Goal: Task Accomplishment & Management: Use online tool/utility

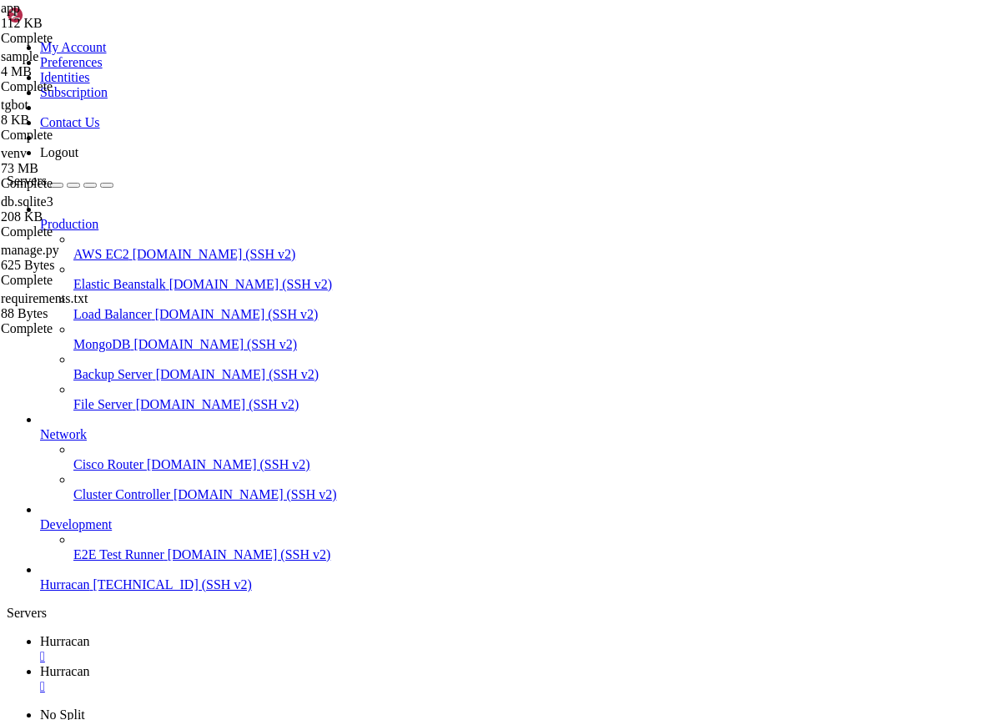
click at [265, 634] on link "Hurracan " at bounding box center [517, 649] width 954 height 30
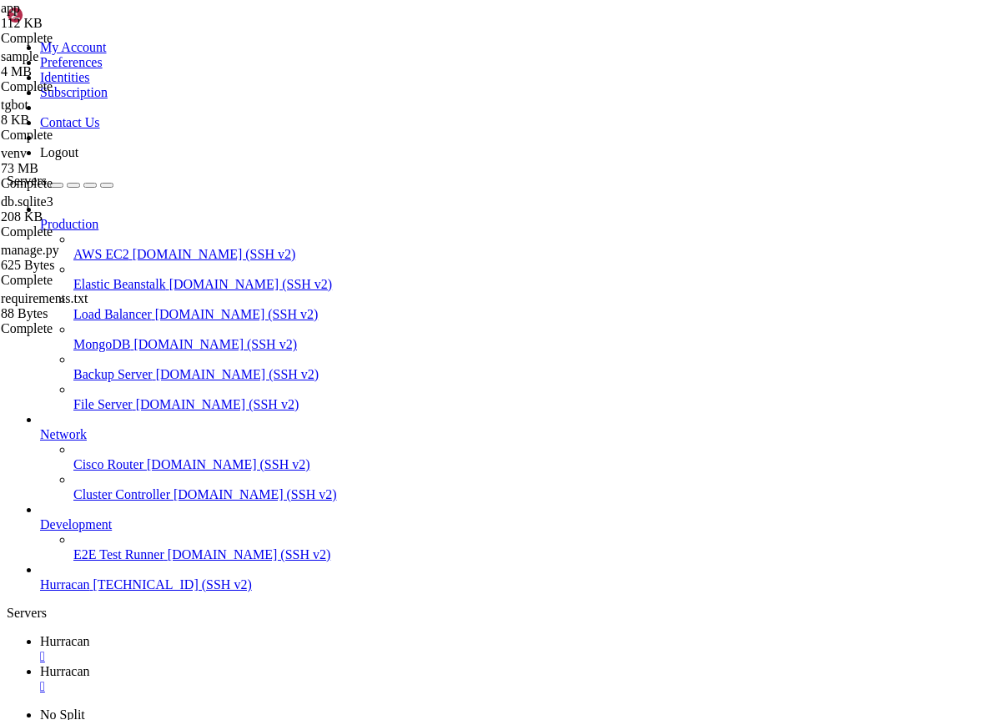
copy div "https://claude.ai/oauth/authorize?code=true&client_id=9d1c250a-e61b-44d9-88ed-5…"
click at [90, 664] on span "Hurracan" at bounding box center [65, 671] width 50 height 14
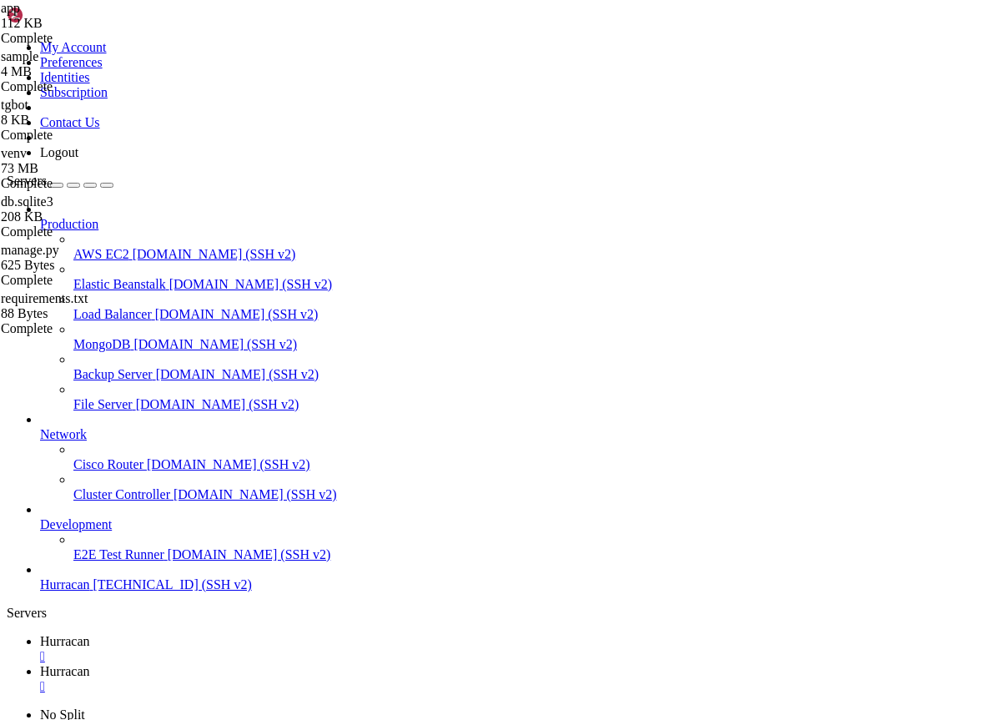
type input "/home/admin/bot"
click at [90, 634] on span "Hurracan" at bounding box center [65, 641] width 50 height 14
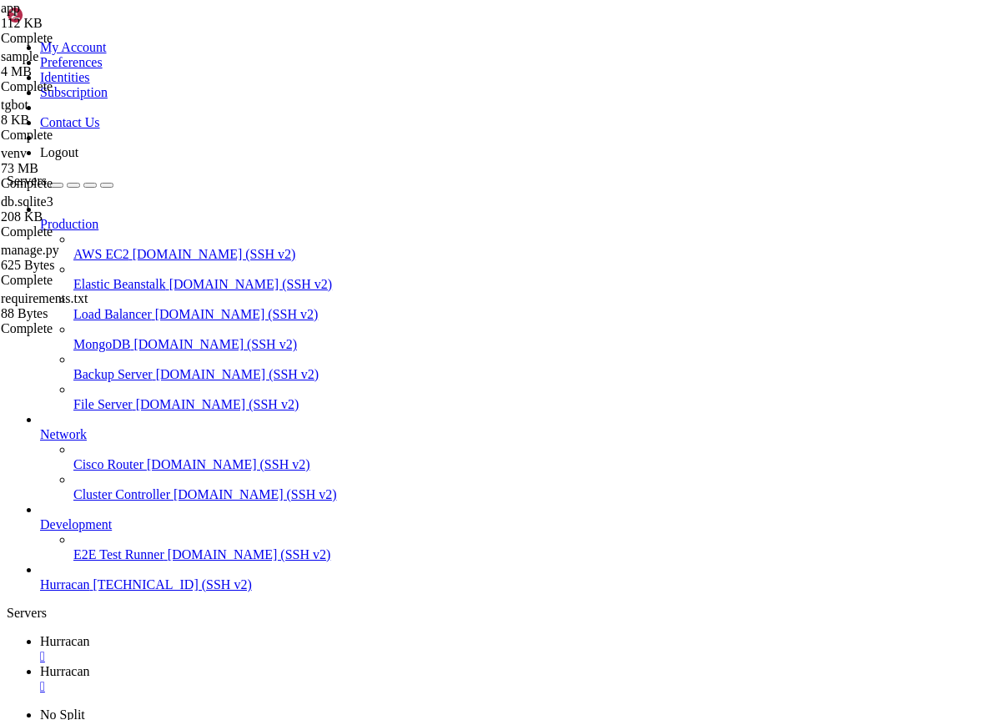
scroll to position [2121, 0]
click at [348, 664] on link "Hurracan " at bounding box center [517, 679] width 954 height 30
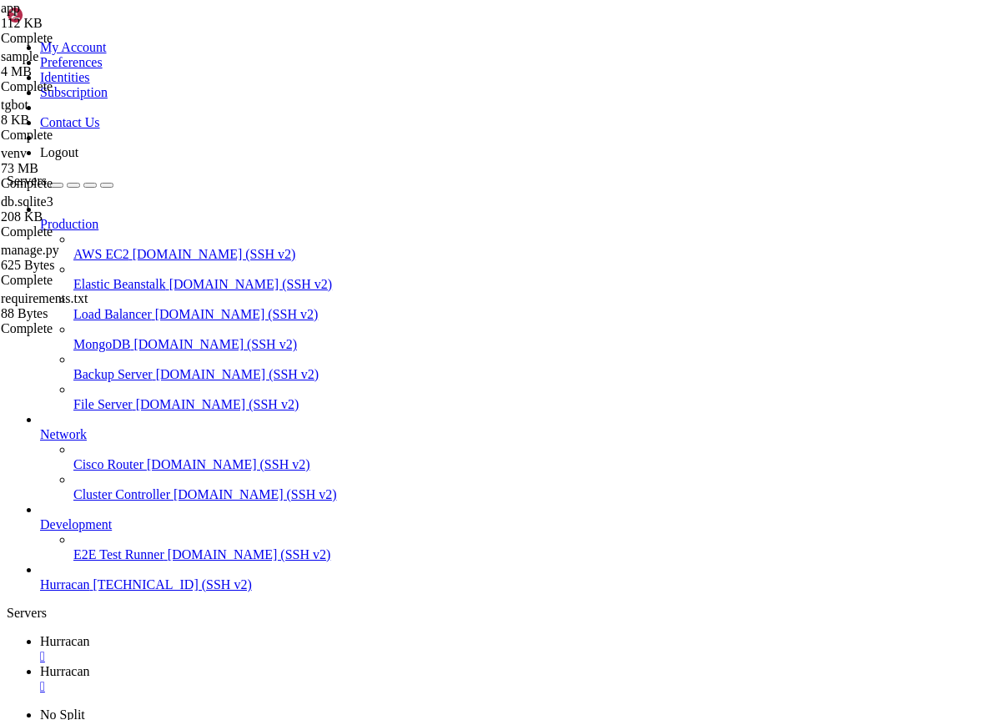
type input "/home/admin/bot/venv"
click at [90, 634] on span "Hurracan" at bounding box center [65, 641] width 50 height 14
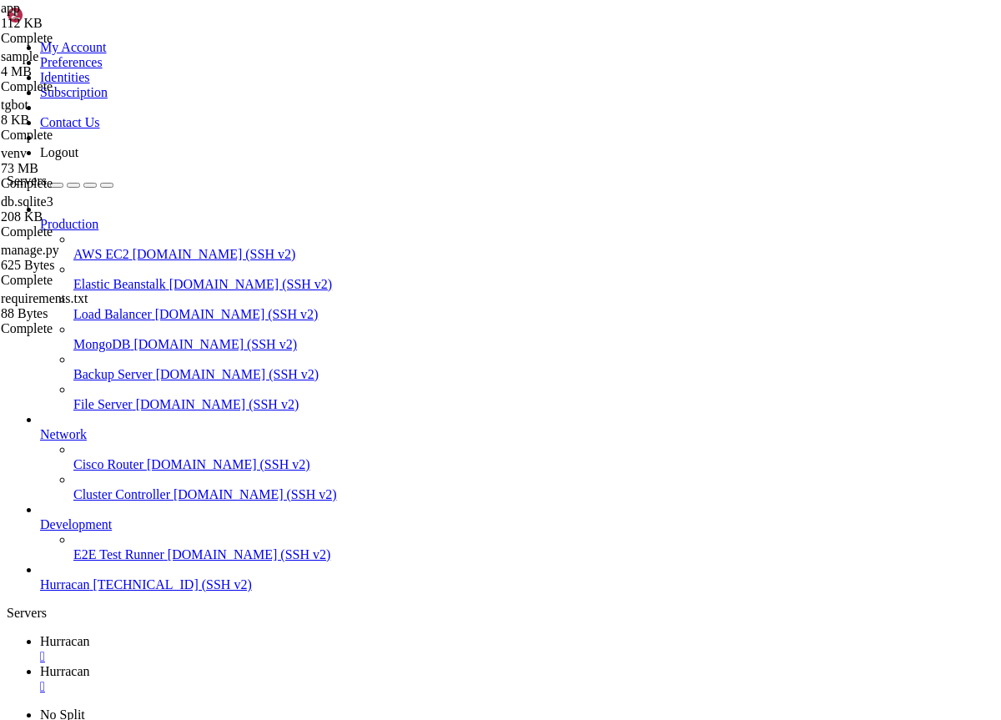
scroll to position [4312, 0]
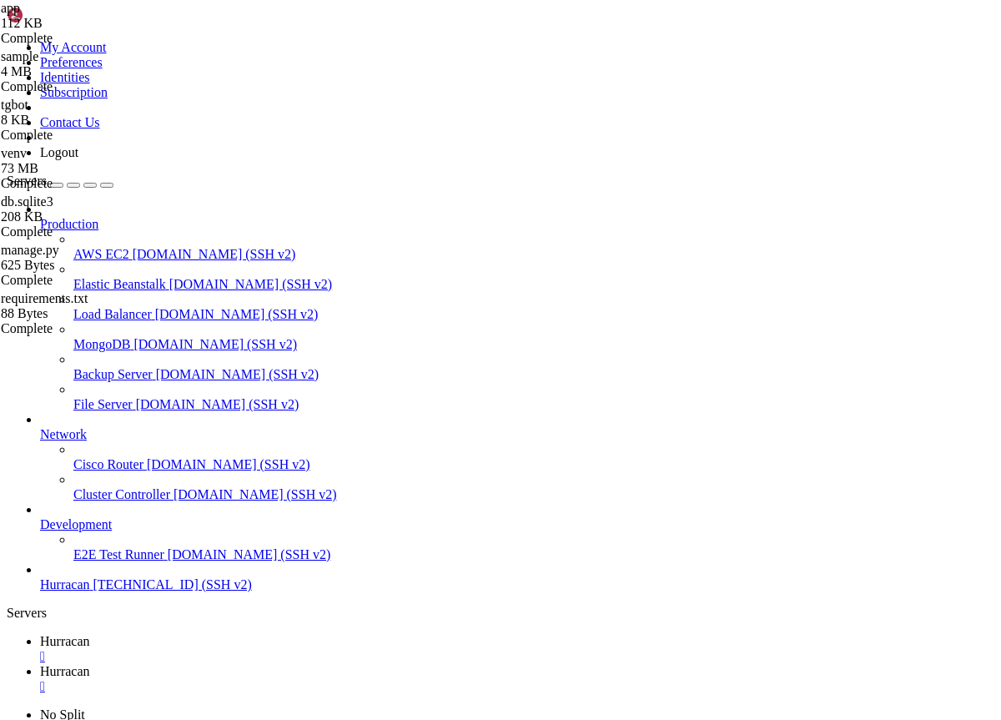
scroll to position [70934, 0]
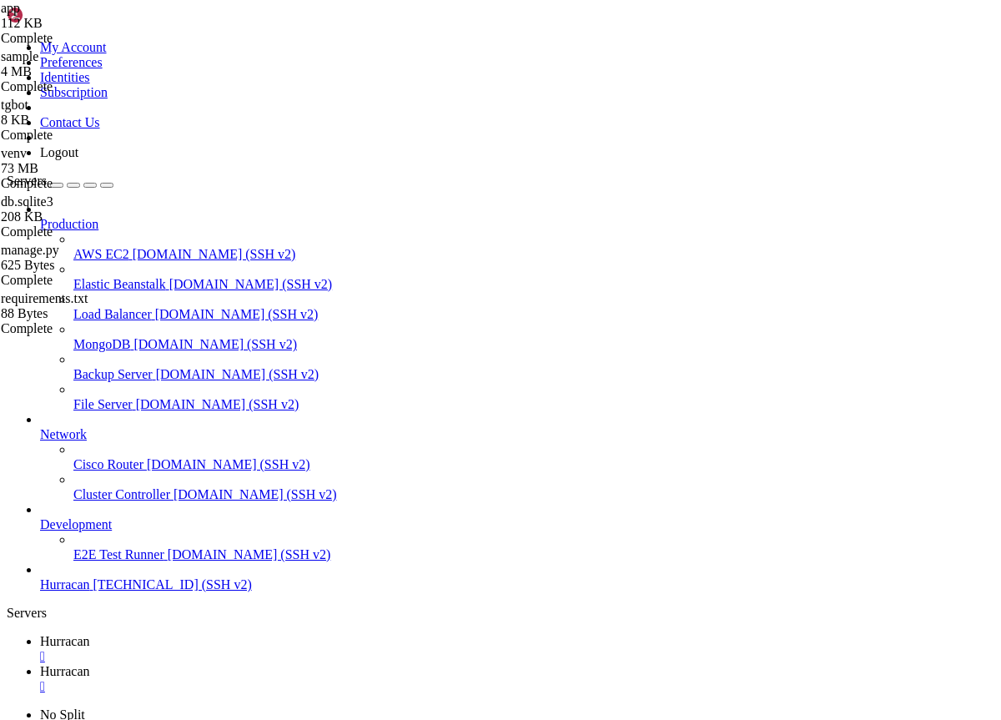
scroll to position [2066, 0]
drag, startPoint x: 247, startPoint y: 1277, endPoint x: 502, endPoint y: 1272, distance: 255.2
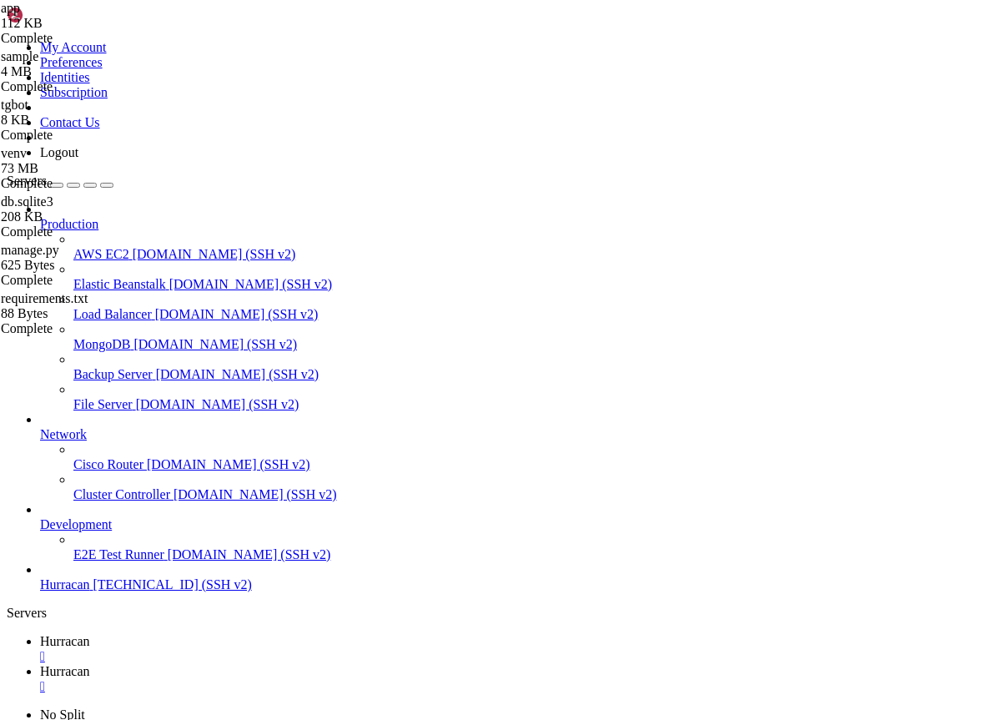
drag, startPoint x: 394, startPoint y: 1332, endPoint x: 157, endPoint y: 1337, distance: 236.8
copy span "[URL][TECHNICAL_ID]"
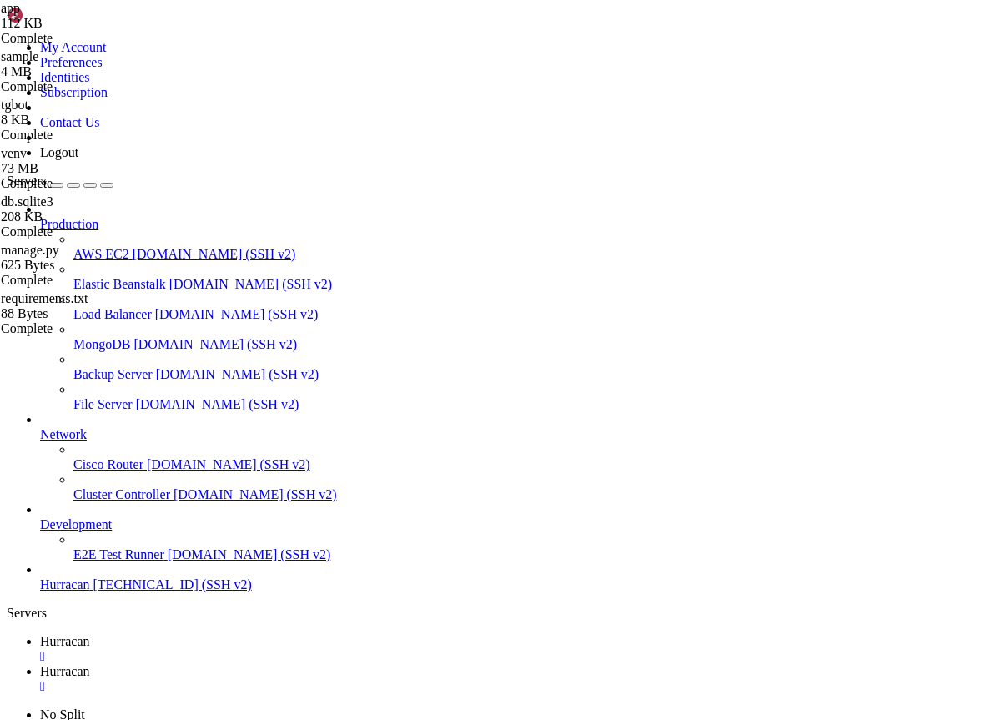
scroll to position [113397, 0]
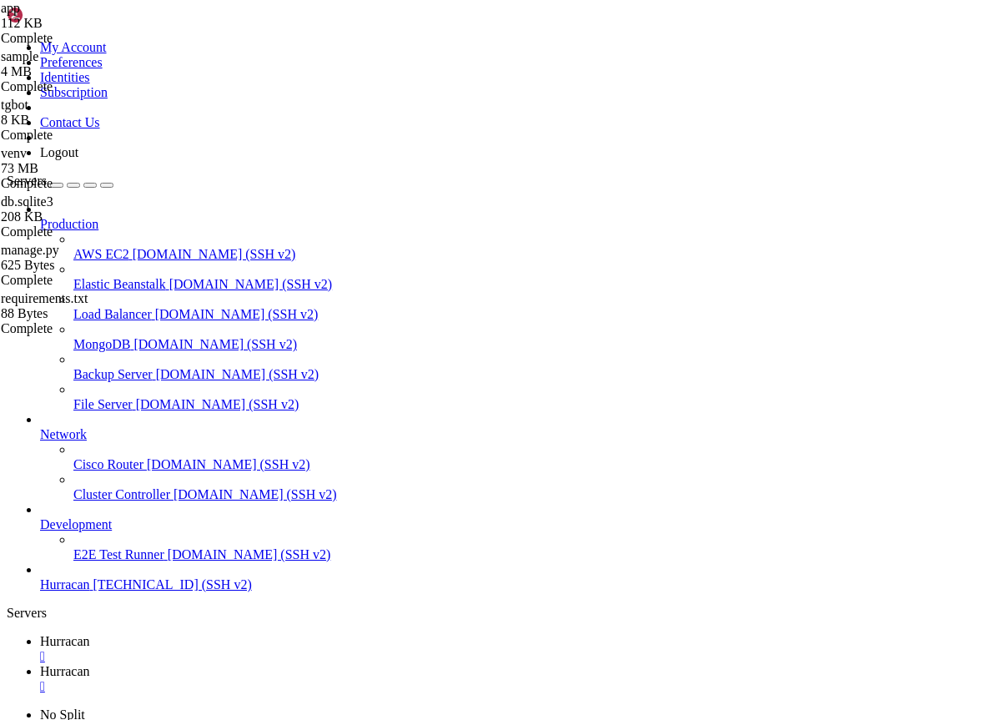
scroll to position [198479, 0]
drag, startPoint x: 13, startPoint y: 1192, endPoint x: 397, endPoint y: 1452, distance: 463.0
copy div "● Now restart the Django service: ● Bash(sudo supervisorctl restart bot_1_backe…"
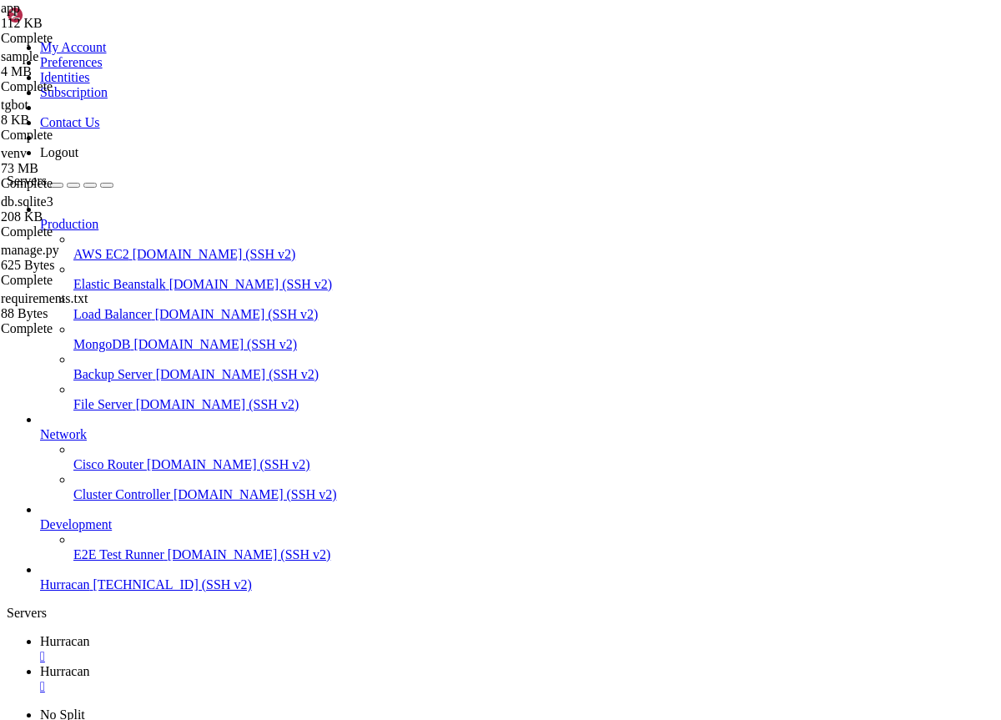
drag, startPoint x: 26, startPoint y: 1176, endPoint x: 322, endPoint y: 1529, distance: 461.1
copy div "⎿ Lorem ips dol sitam co /adip/elits doeIuSMO}temporincid(U={}){la(Et.dol(magn)…"
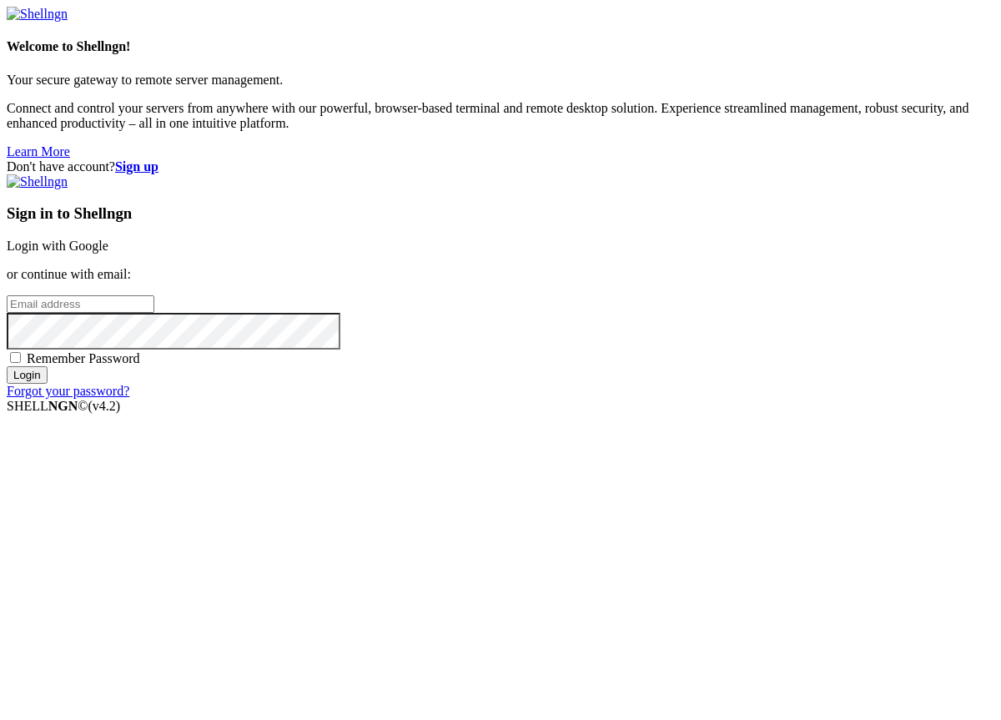
click at [108, 253] on link "Login with Google" at bounding box center [58, 245] width 102 height 14
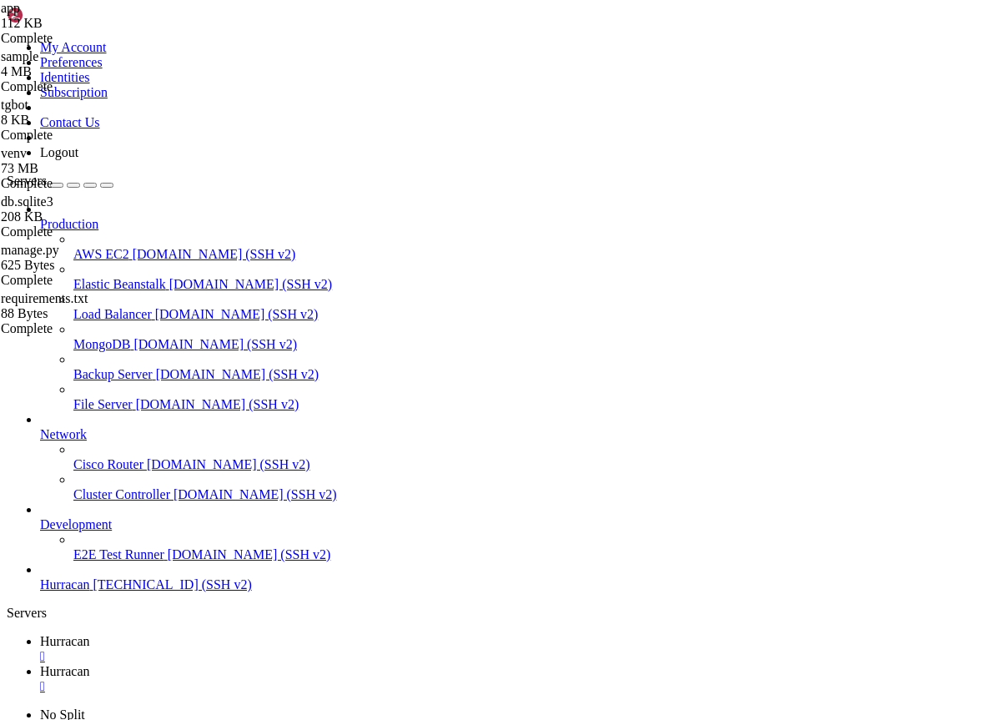
scroll to position [13, 0]
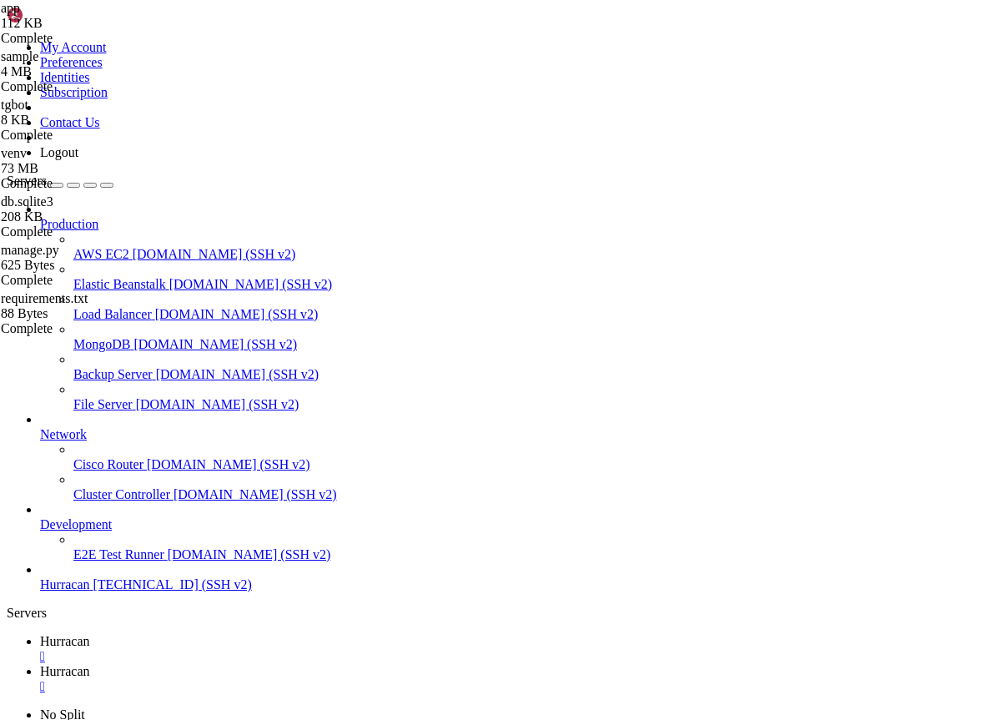
drag, startPoint x: 428, startPoint y: 1268, endPoint x: 451, endPoint y: 1274, distance: 24.1
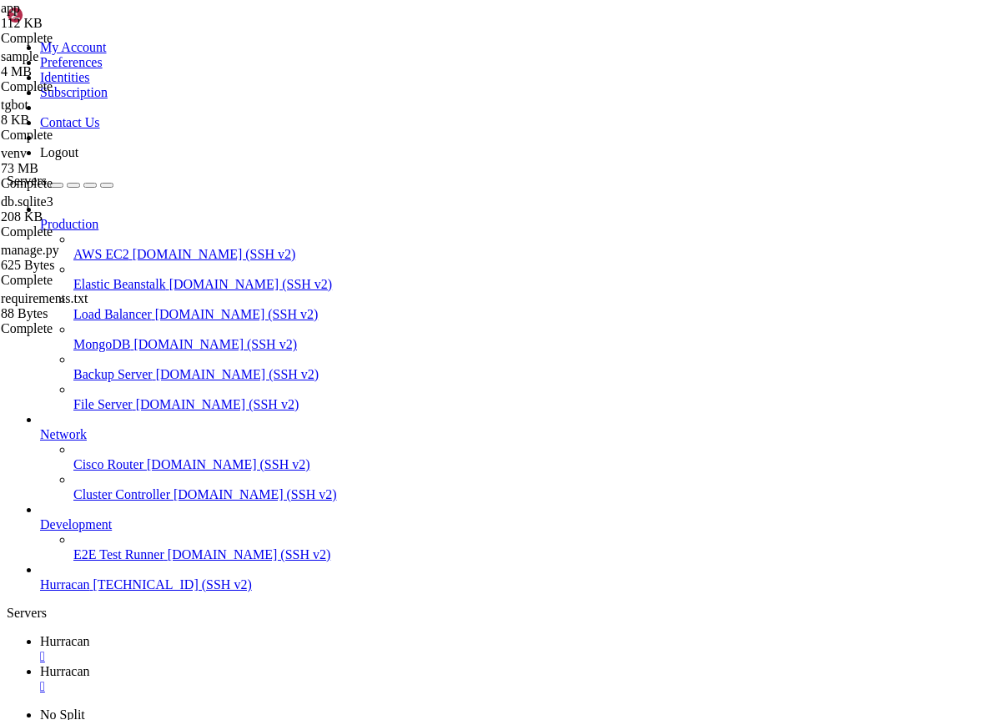
click at [359, 664] on link "Hurracan " at bounding box center [517, 679] width 954 height 30
click at [248, 634] on link "Hurracan " at bounding box center [517, 649] width 954 height 30
click at [348, 664] on link "Hurracan " at bounding box center [517, 679] width 954 height 30
click at [90, 634] on span "Hurracan" at bounding box center [65, 641] width 50 height 14
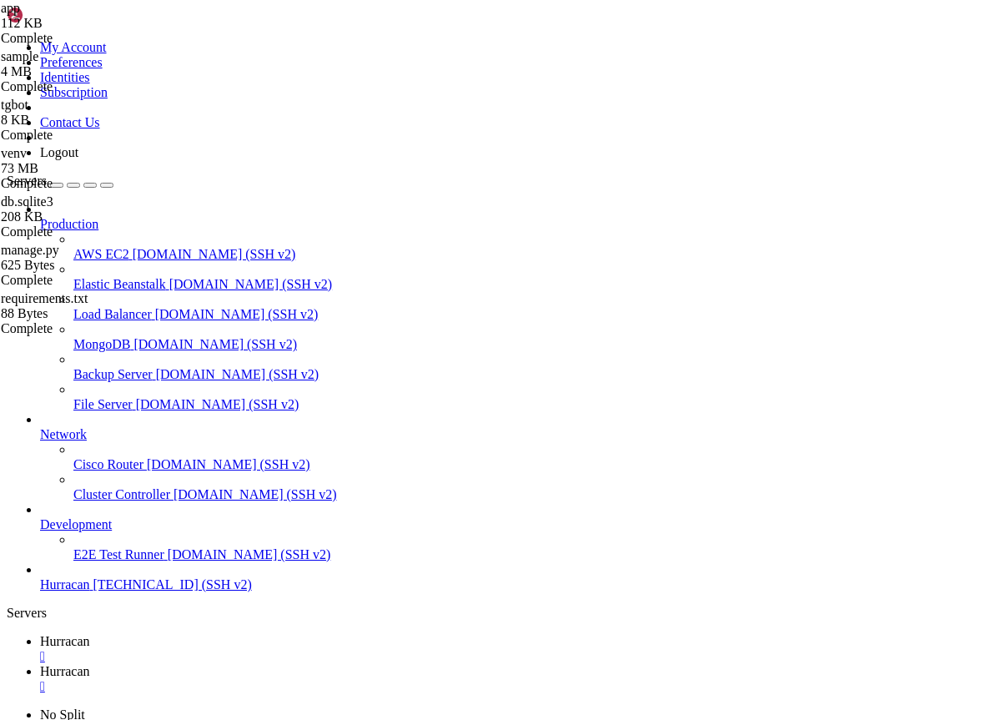
scroll to position [65581, 0]
drag, startPoint x: 484, startPoint y: 1194, endPoint x: 499, endPoint y: 1217, distance: 27.1
drag, startPoint x: 460, startPoint y: 1068, endPoint x: 547, endPoint y: 1334, distance: 279.8
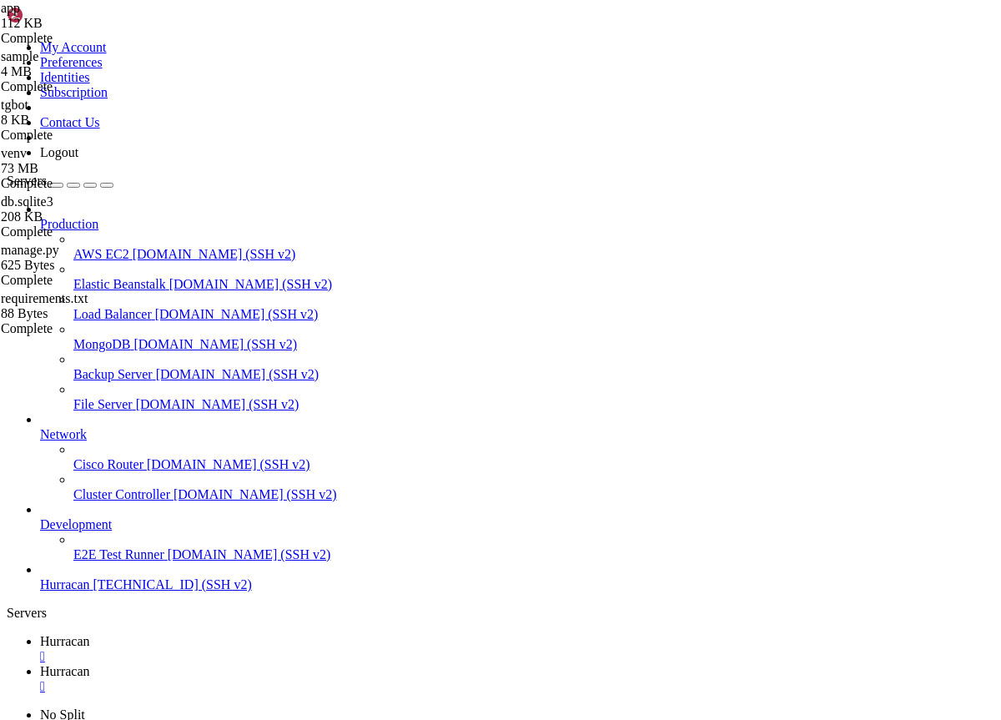
drag, startPoint x: 534, startPoint y: 1303, endPoint x: 509, endPoint y: 1106, distance: 198.3
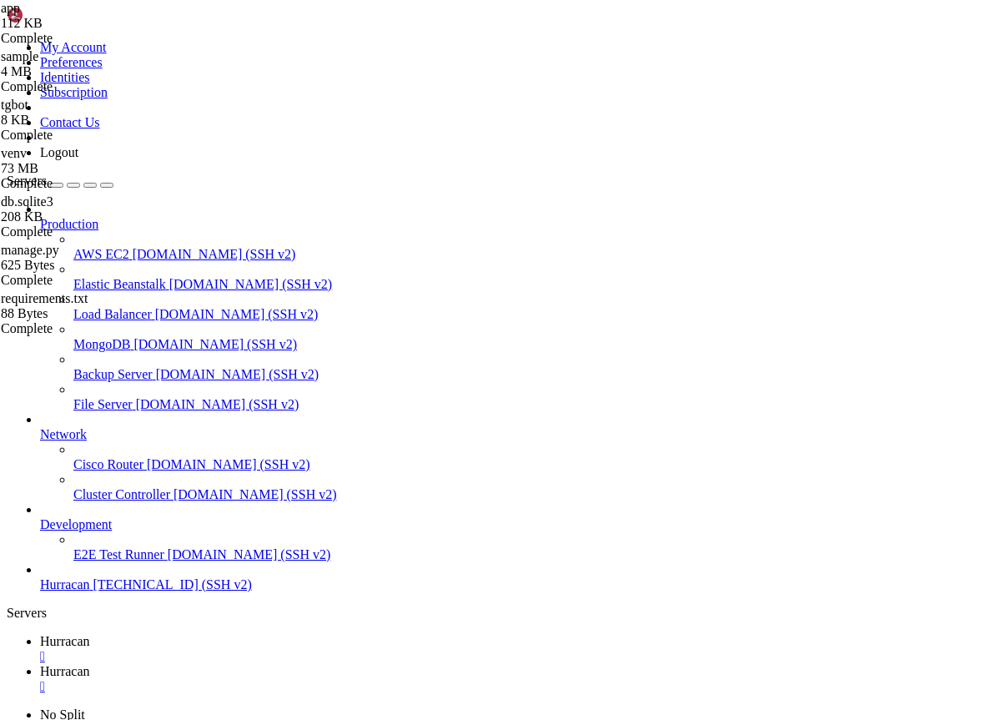
drag, startPoint x: 515, startPoint y: 1114, endPoint x: 610, endPoint y: 1305, distance: 213.3
drag, startPoint x: 539, startPoint y: 1093, endPoint x: 678, endPoint y: 1318, distance: 264.3
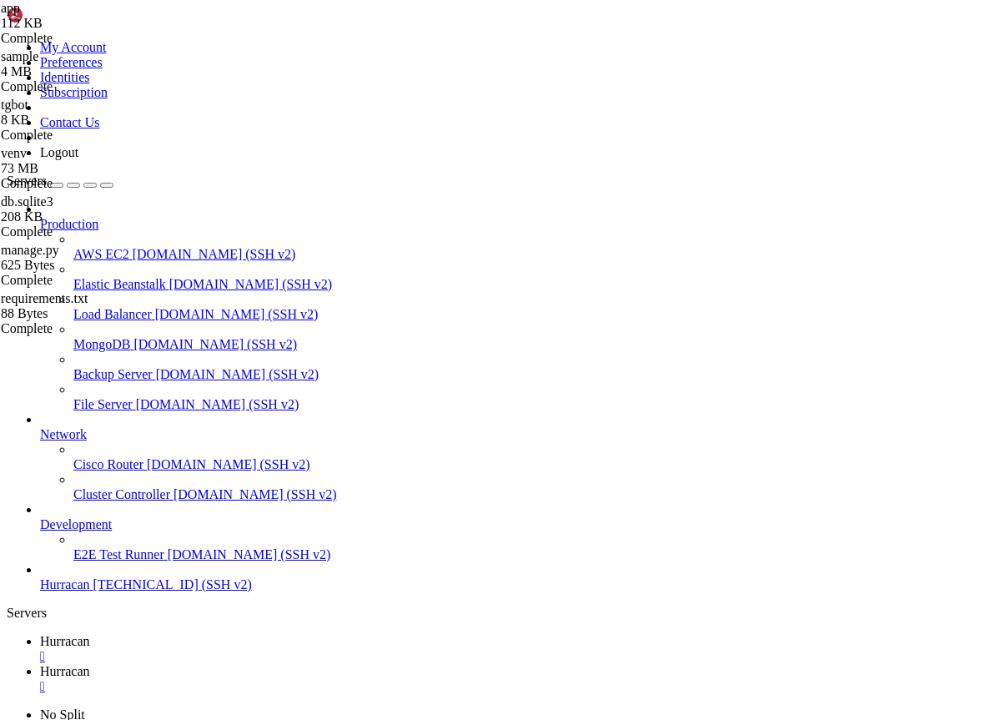
drag, startPoint x: 678, startPoint y: 1318, endPoint x: 672, endPoint y: 1071, distance: 246.9
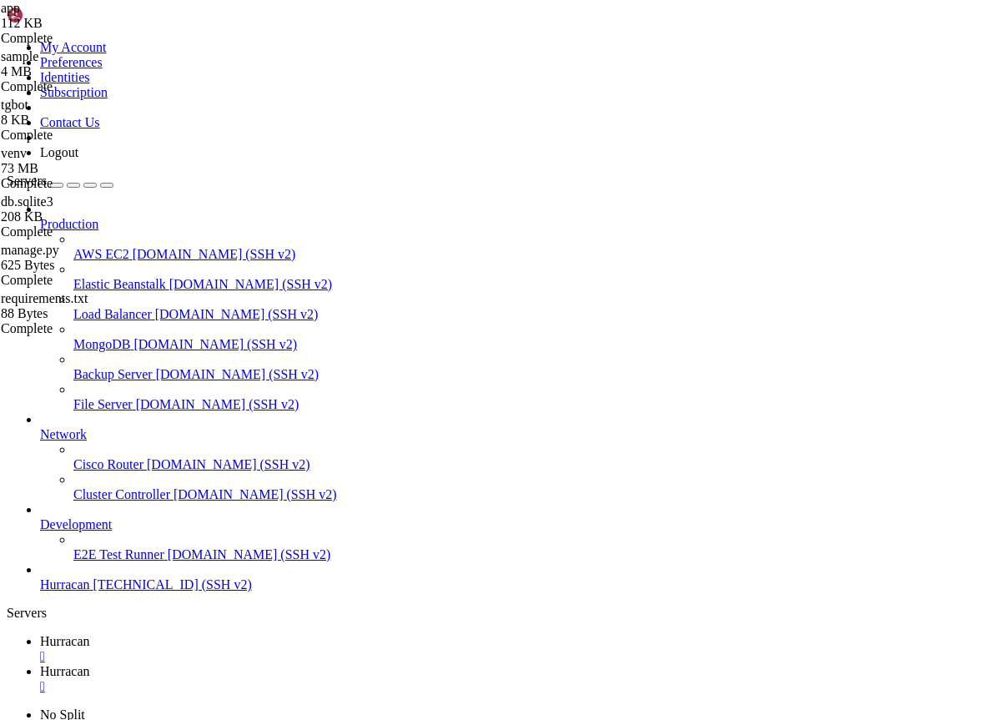
drag, startPoint x: 673, startPoint y: 1092, endPoint x: 761, endPoint y: 1278, distance: 205.9
click at [339, 664] on link "Hurracan " at bounding box center [517, 679] width 954 height 30
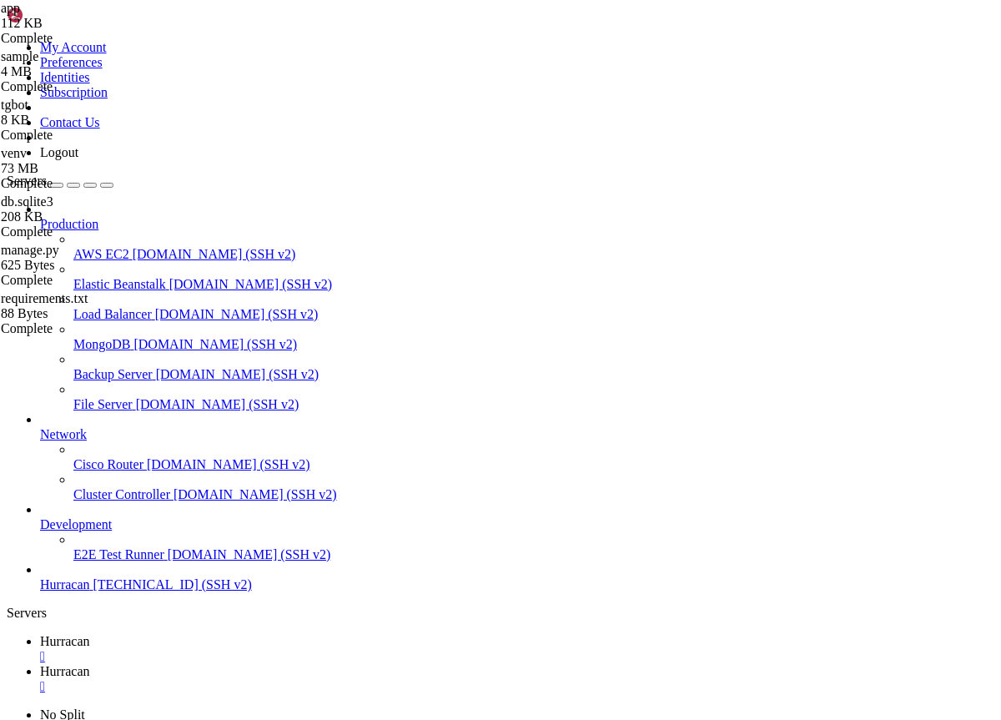
type input "/home/admin"
click at [90, 634] on span "Hurracan" at bounding box center [65, 641] width 50 height 14
drag, startPoint x: 519, startPoint y: 1046, endPoint x: 575, endPoint y: 1080, distance: 65.1
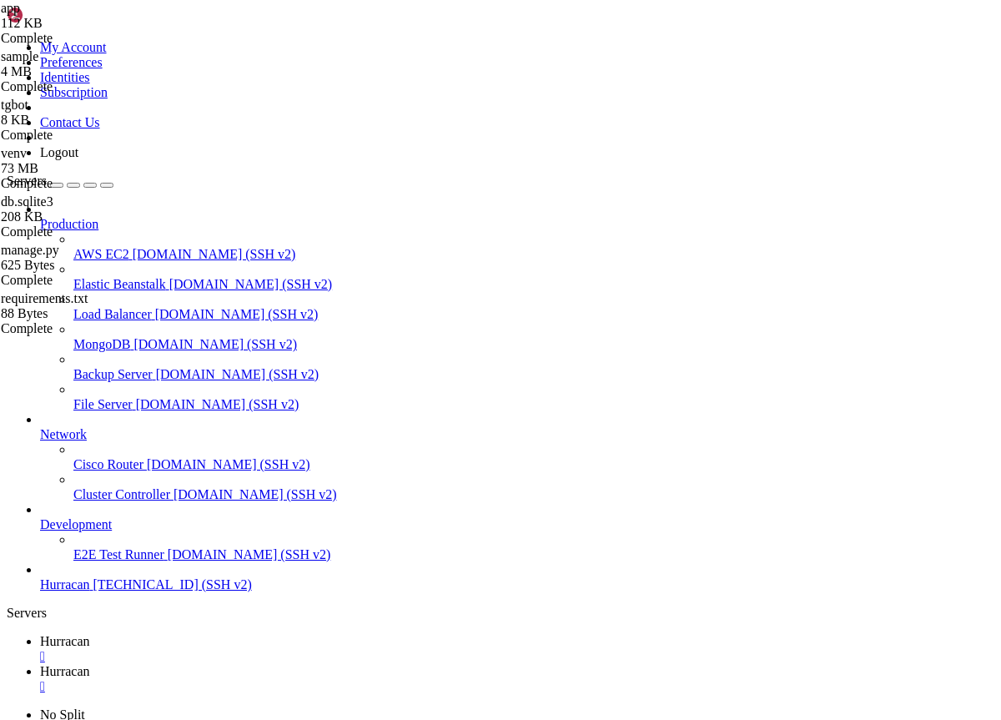
drag, startPoint x: 575, startPoint y: 1080, endPoint x: 537, endPoint y: 1040, distance: 55.4
drag, startPoint x: 537, startPoint y: 1040, endPoint x: 587, endPoint y: 1092, distance: 72.5
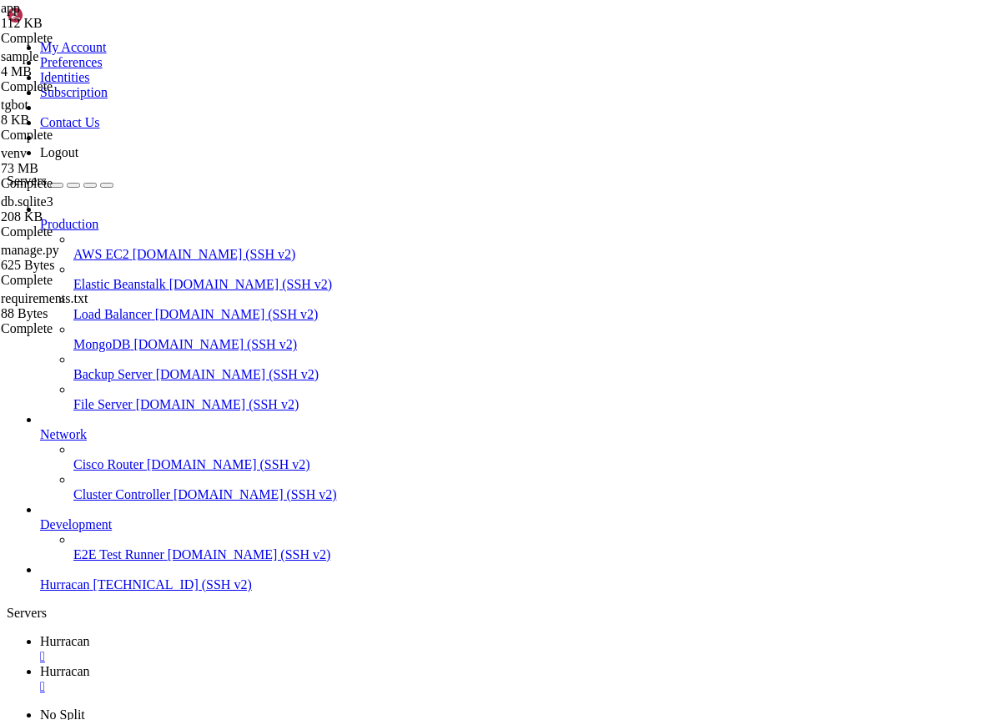
click at [90, 664] on span "Hurracan" at bounding box center [65, 671] width 50 height 14
click at [271, 634] on link "Hurracan " at bounding box center [517, 649] width 954 height 30
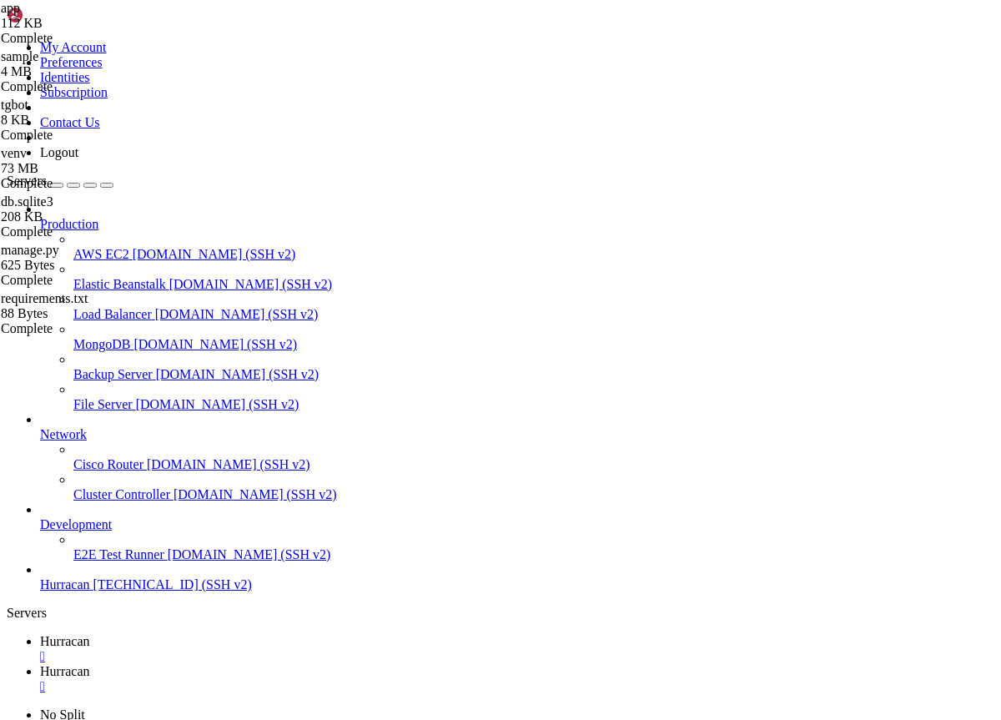
drag, startPoint x: 28, startPoint y: 1107, endPoint x: 252, endPoint y: 1455, distance: 413.8
copy div "Техническое задание: Система автопродаж в Telegram - Защита от SQL-инъекций (OR…"
